Goal: Transaction & Acquisition: Obtain resource

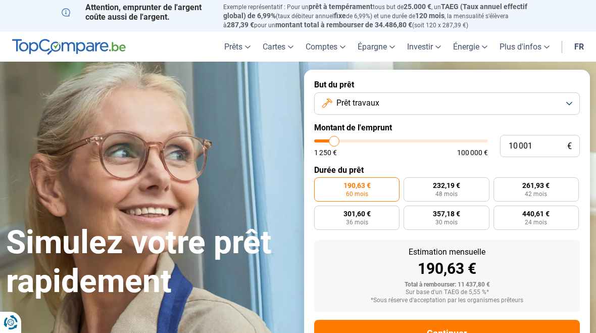
type input "10000"
radio input "true"
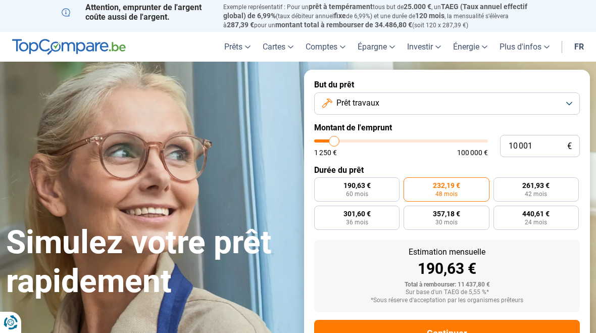
type input "99000"
click at [481, 140] on input "range" at bounding box center [401, 141] width 174 height 3
type input "99 000"
radio input "false"
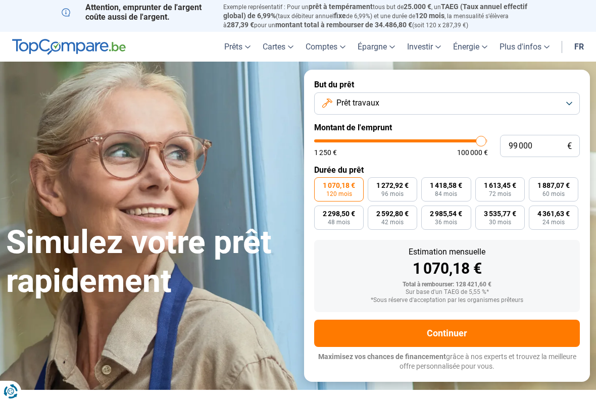
click at [568, 98] on button "Prêt travaux" at bounding box center [447, 104] width 266 height 22
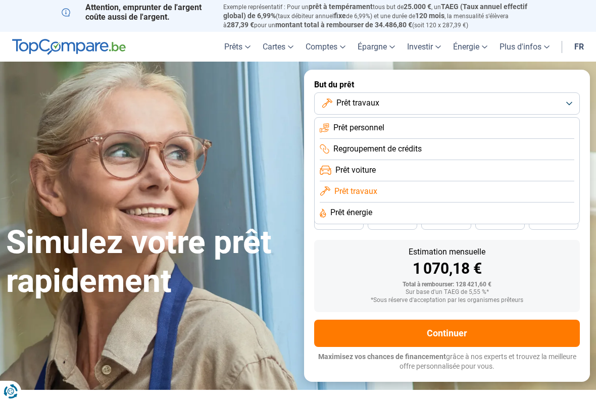
click at [554, 125] on li "Prêt personnel" at bounding box center [447, 128] width 255 height 21
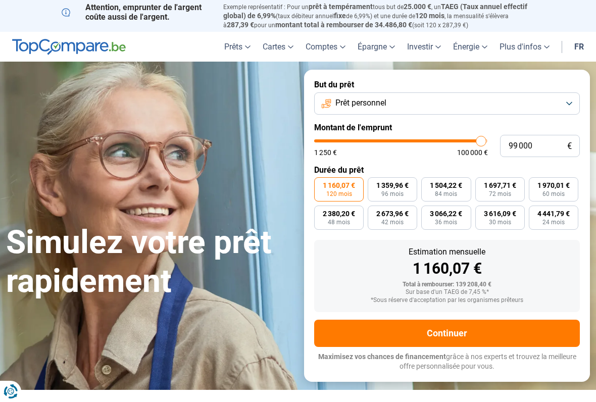
type input "99 250"
type input "99250"
type input "100 000"
type input "100000"
click at [567, 103] on button "Prêt personnel" at bounding box center [447, 104] width 266 height 22
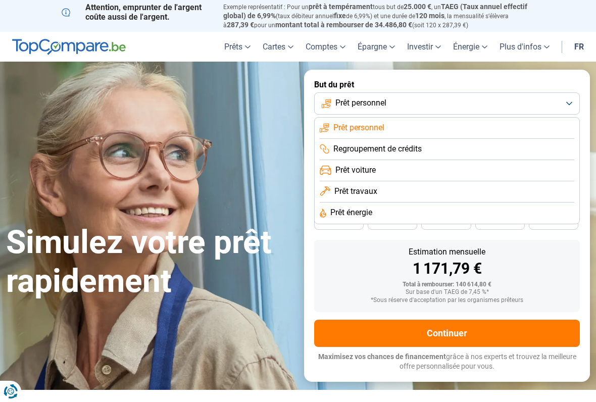
click at [546, 145] on li "Regroupement de crédits" at bounding box center [447, 149] width 255 height 21
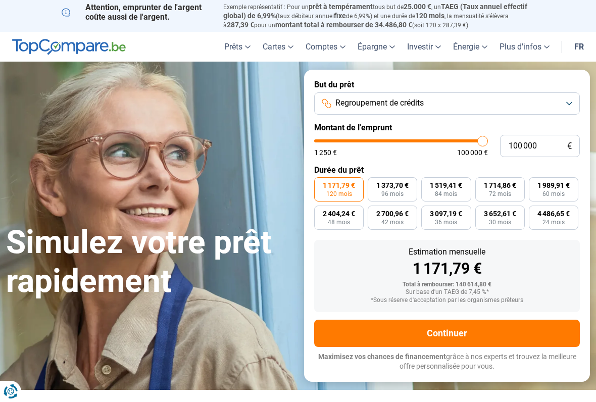
type input "99 250"
type input "99250"
type input "100 000"
type input "100000"
type input "97 000"
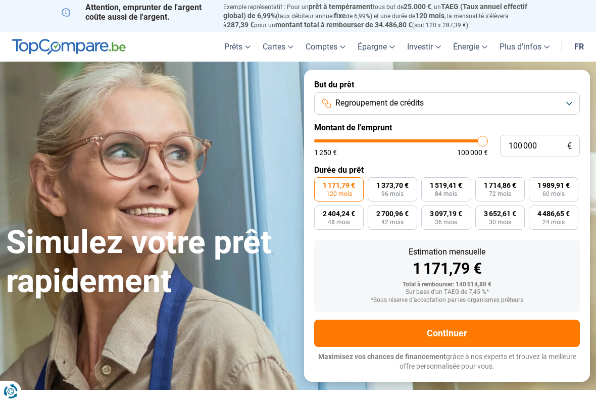
type input "97000"
type input "95 750"
type input "95750"
type input "94 500"
type input "94500"
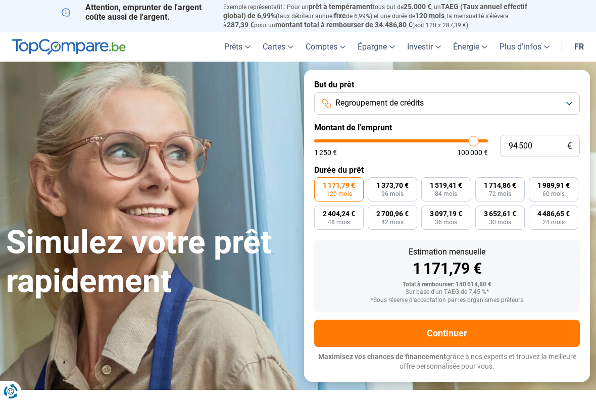
type input "92 750"
type input "92750"
type input "90 750"
type input "90750"
type input "88 500"
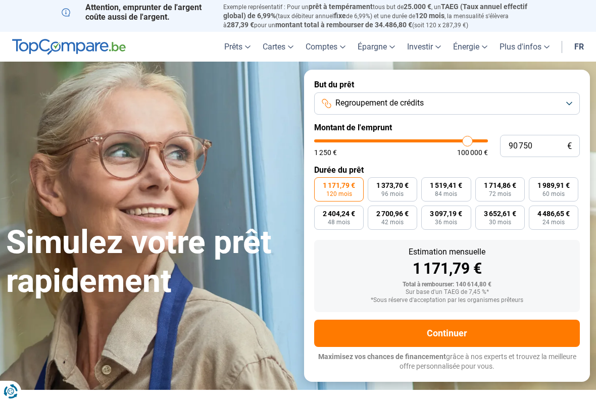
type input "88500"
type input "86 500"
type input "86500"
type input "85 000"
type input "85000"
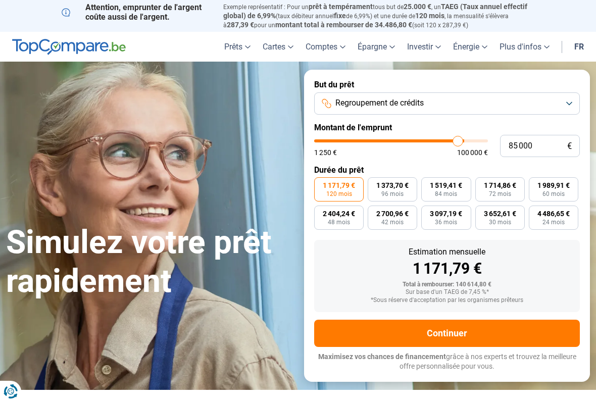
type input "83 750"
type input "83750"
type input "82 500"
type input "82500"
type input "82 000"
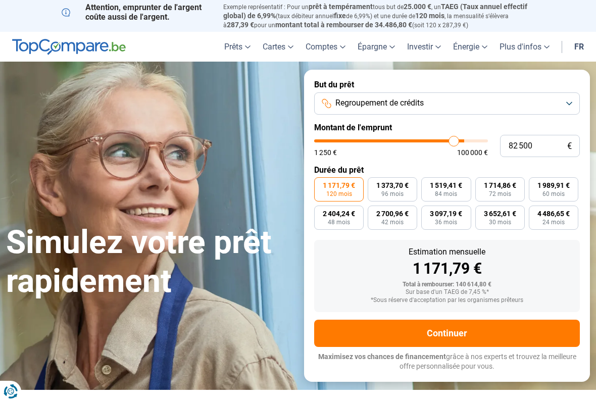
type input "82000"
type input "81 250"
type input "81250"
type input "81 000"
type input "81000"
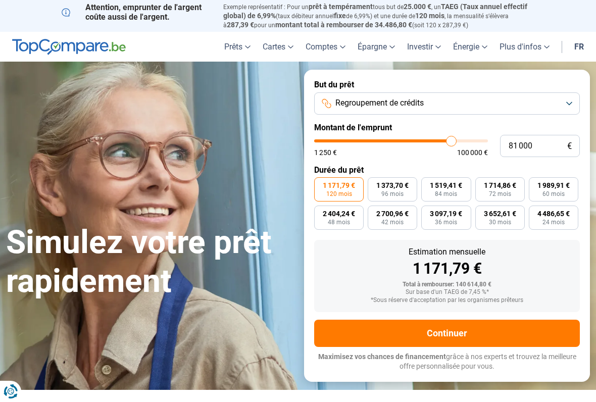
type input "81 250"
type input "81250"
type input "83 750"
type input "83750"
type input "88 750"
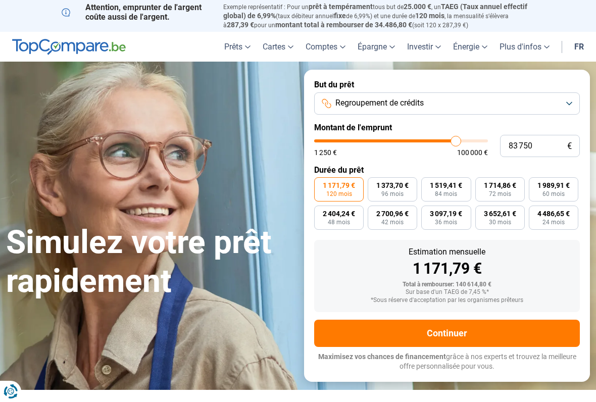
type input "88750"
type input "93 250"
type input "93250"
type input "97 000"
type input "97000"
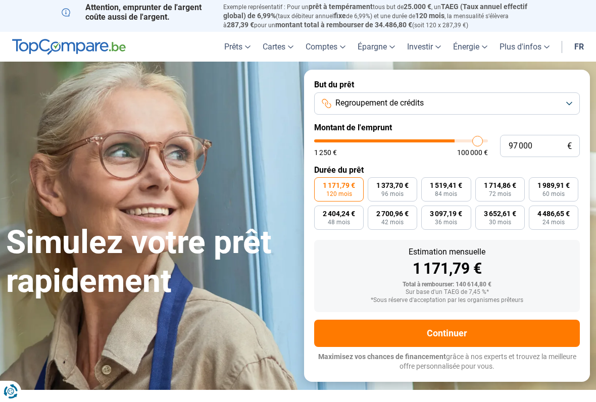
type input "100 000"
type input "82750"
click at [454, 140] on input "range" at bounding box center [401, 141] width 174 height 3
type input "87 250"
type input "87250"
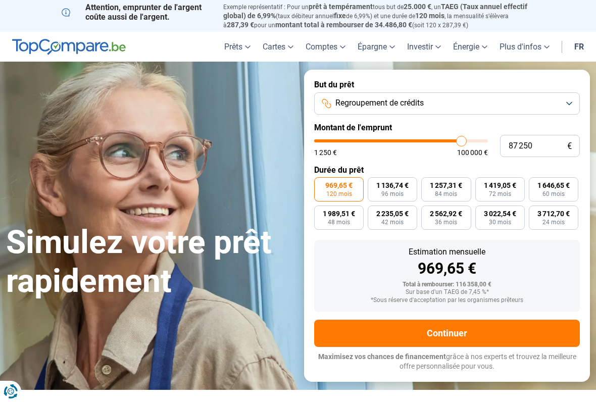
type input "92 250"
type input "92250"
type input "99 250"
type input "99250"
type input "100 000"
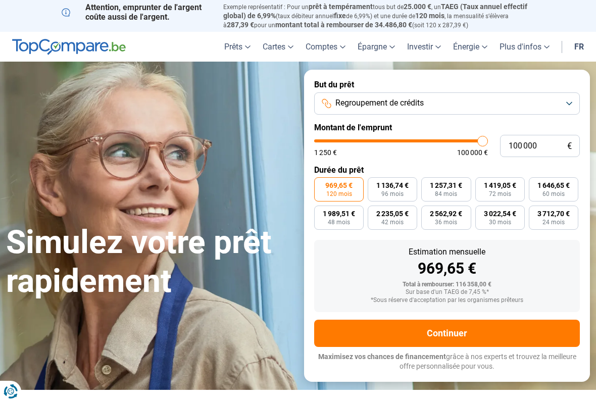
type input "100000"
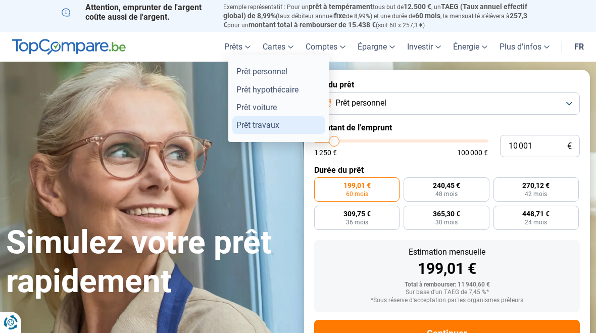
click at [266, 124] on link "Prêt travaux" at bounding box center [279, 125] width 93 height 18
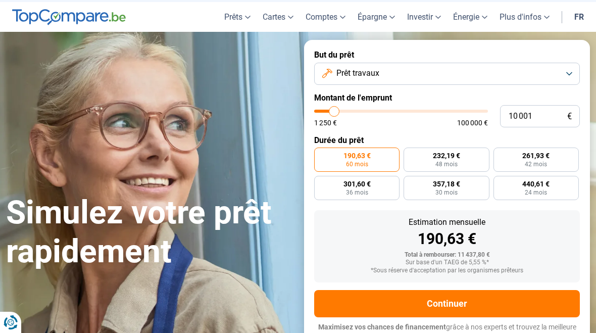
scroll to position [34, 0]
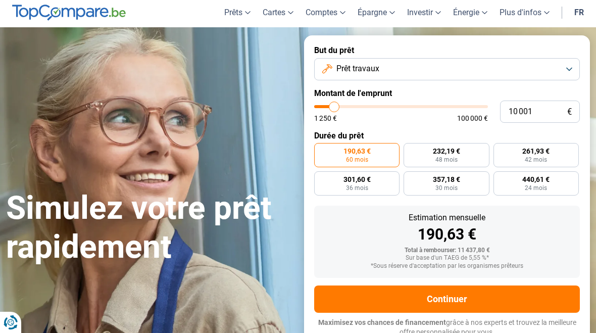
type input "14 000"
type input "14000"
type input "16 250"
type input "16250"
type input "19 250"
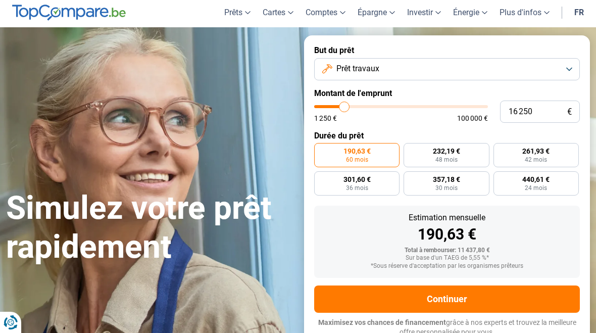
type input "19250"
type input "22 750"
type input "22750"
type input "26 250"
type input "26250"
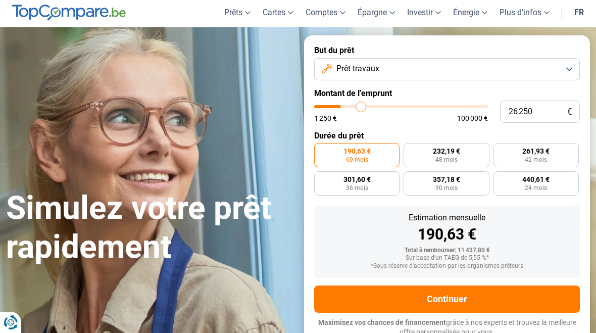
type input "29 750"
type input "29750"
type input "33 750"
type input "33750"
type input "37 500"
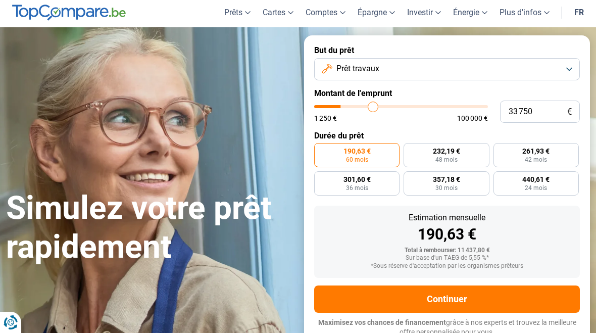
type input "37500"
type input "40 750"
type input "40750"
type input "43 750"
type input "43750"
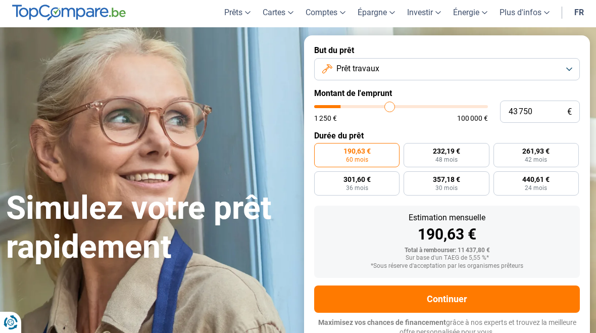
type input "47 000"
type input "47000"
type input "49 250"
type input "49250"
type input "51 750"
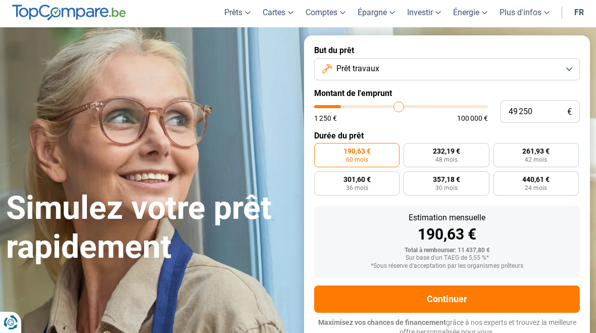
type input "51750"
type input "54 250"
type input "54250"
type input "56 500"
type input "56500"
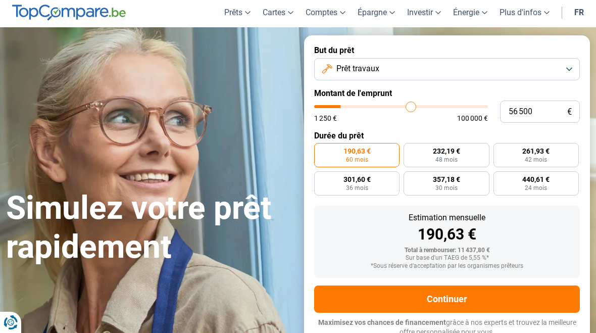
type input "58 500"
type input "58500"
type input "61 000"
type input "61000"
type input "63 250"
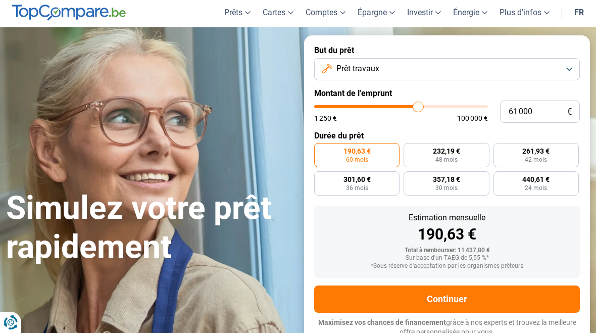
type input "63250"
type input "66 000"
type input "66000"
type input "68 500"
type input "68500"
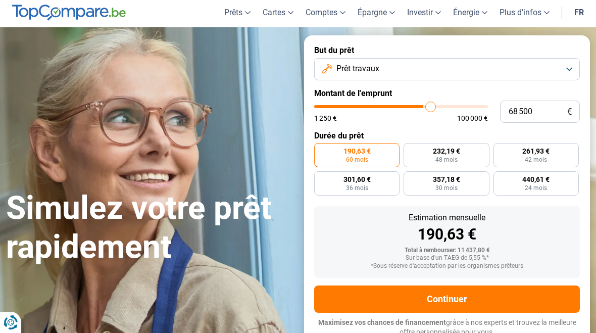
type input "70 750"
type input "70750"
type input "73 750"
type input "73750"
type input "76 000"
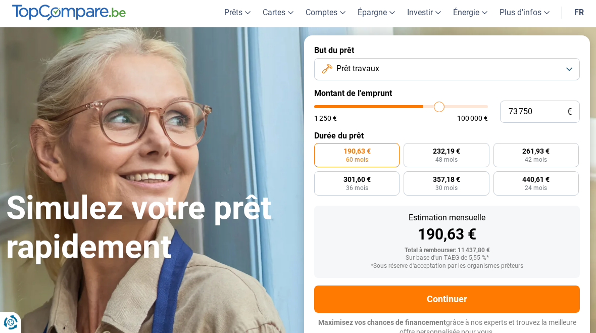
type input "76000"
type input "78 500"
type input "78500"
type input "80 750"
type input "80750"
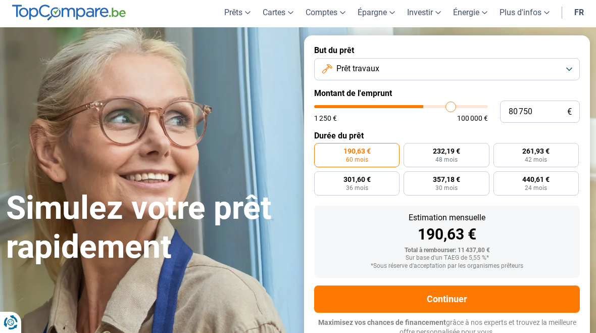
type input "82 750"
type input "82750"
type input "84 750"
type input "84750"
type input "86 750"
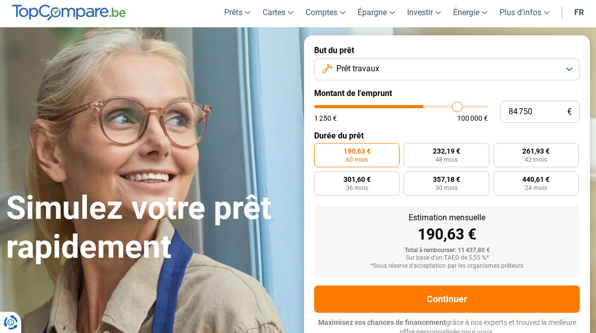
type input "86750"
type input "88 750"
type input "88750"
type input "90 500"
type input "90500"
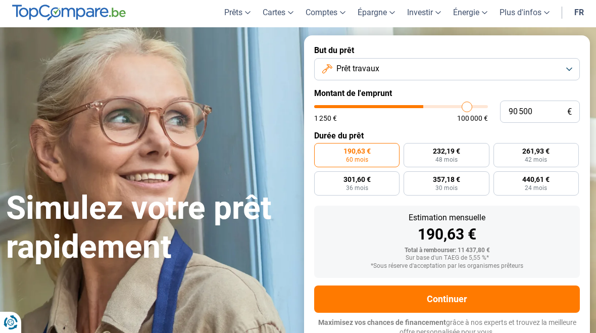
type input "92 000"
type input "92000"
type input "94 000"
type input "94000"
type input "95 750"
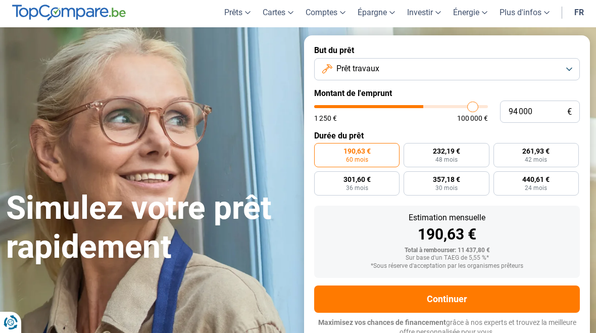
type input "95750"
type input "97 500"
type input "97500"
type input "99 500"
type input "99500"
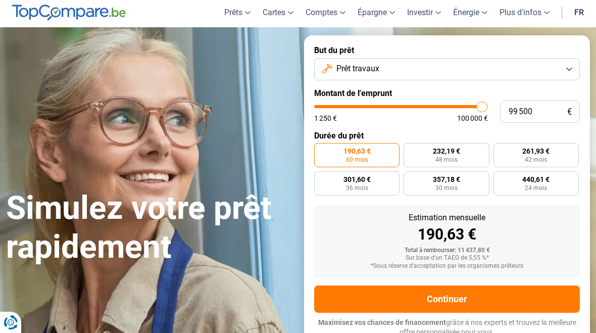
type input "100 000"
type input "100000"
radio input "false"
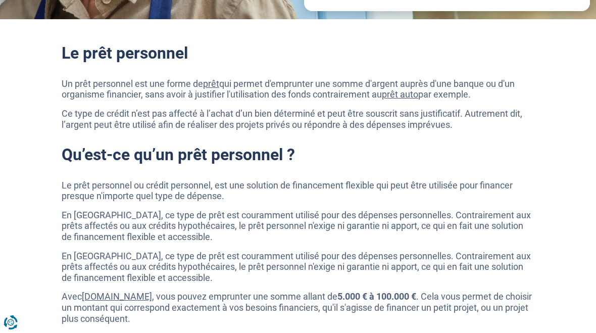
scroll to position [325, 0]
